Goal: Information Seeking & Learning: Learn about a topic

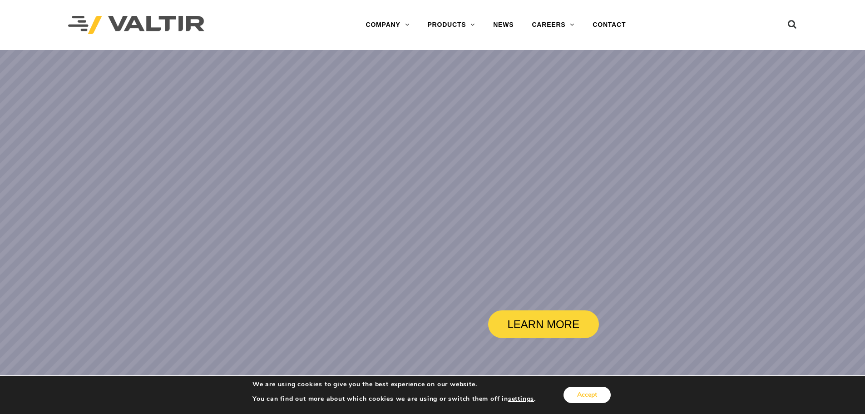
click at [592, 391] on button "Accept" at bounding box center [587, 395] width 47 height 16
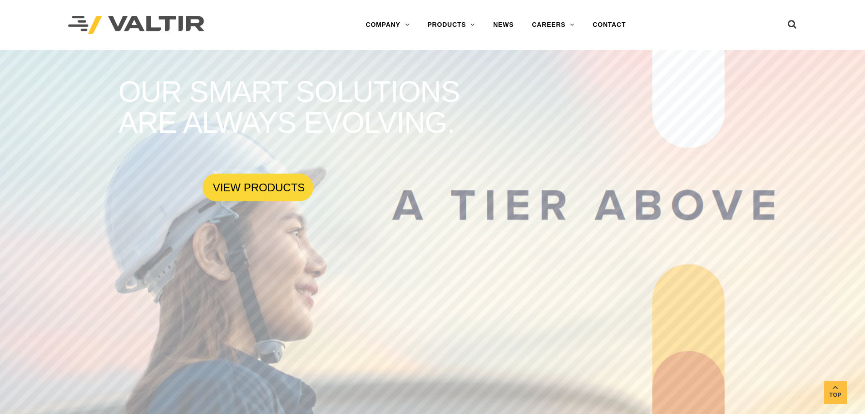
scroll to position [273, 0]
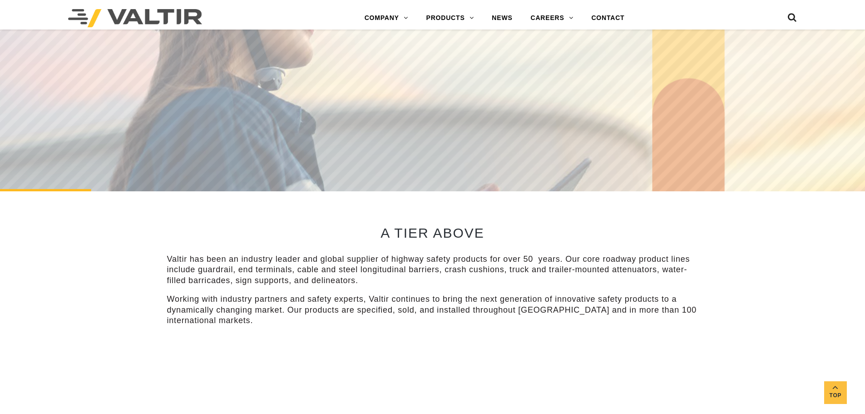
click at [412, 227] on h2 "A TIER ABOVE" at bounding box center [432, 232] width 531 height 15
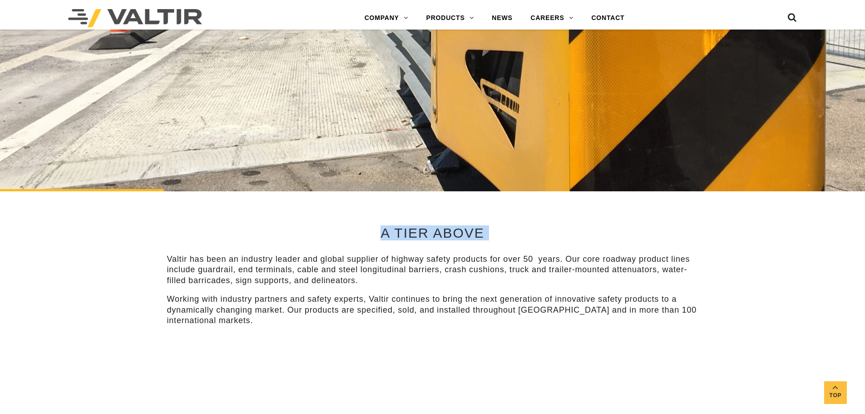
click at [410, 232] on h2 "A TIER ABOVE" at bounding box center [432, 232] width 531 height 15
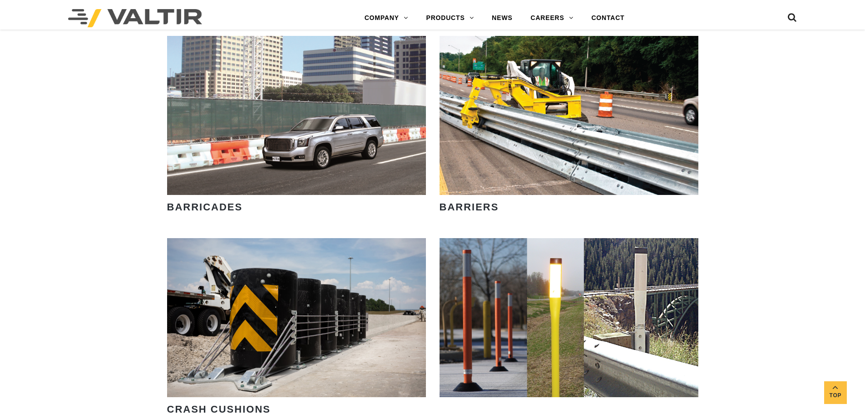
scroll to position [590, 0]
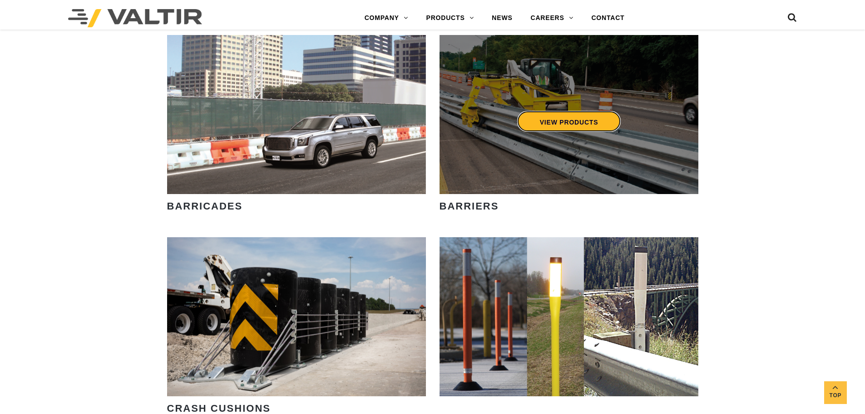
click at [566, 125] on link "VIEW PRODUCTS" at bounding box center [569, 121] width 104 height 21
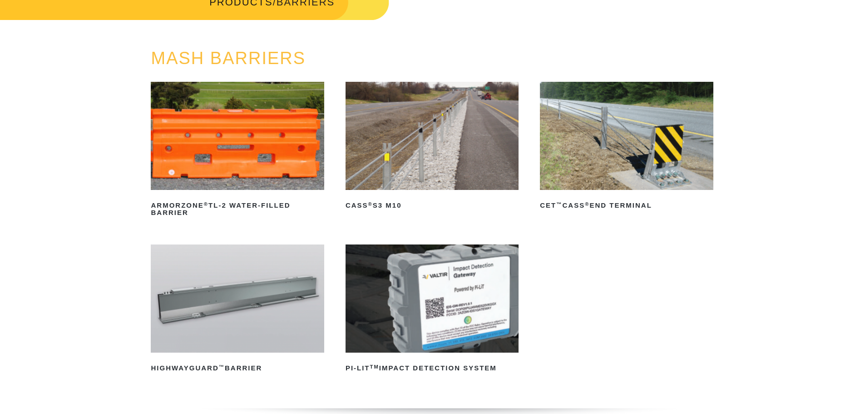
scroll to position [91, 0]
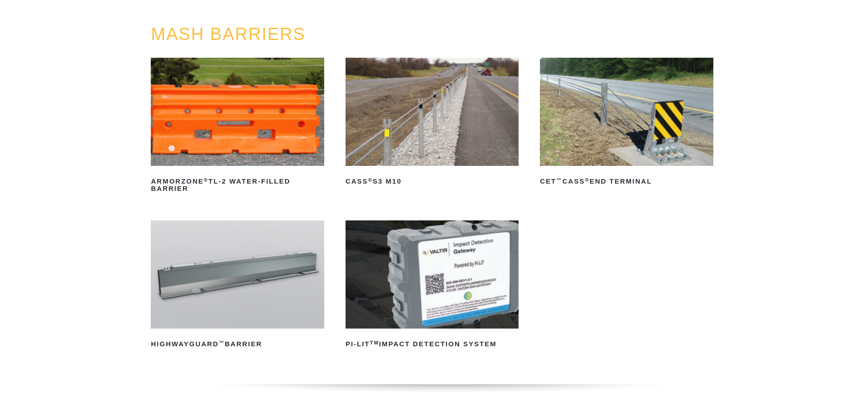
click at [225, 276] on img at bounding box center [237, 274] width 173 height 108
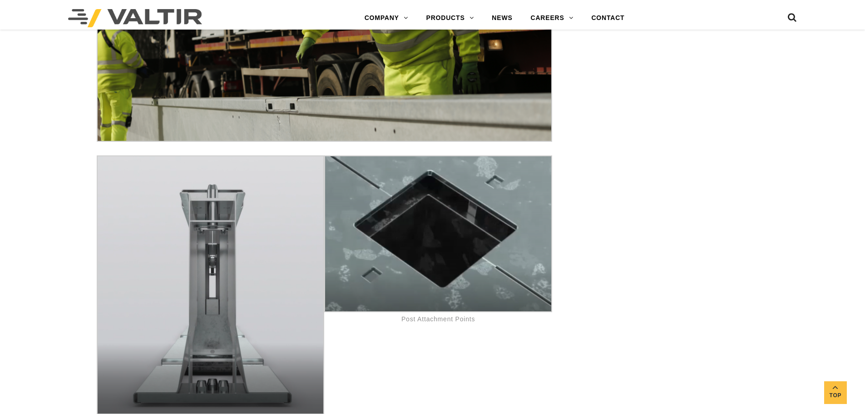
scroll to position [4361, 0]
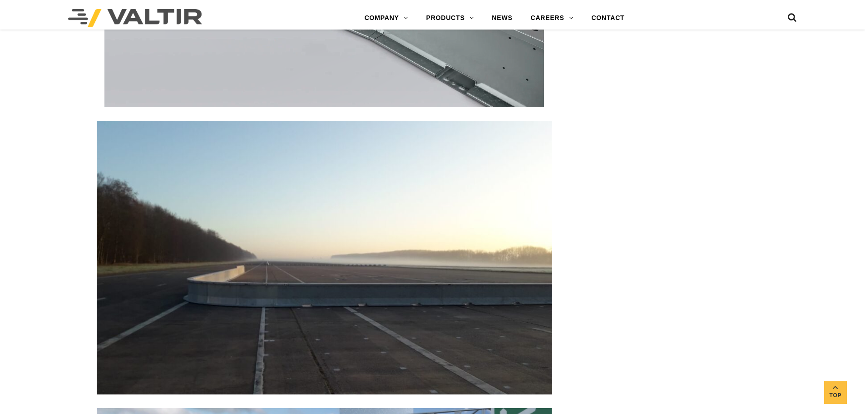
scroll to position [1908, 0]
